Goal: Browse casually

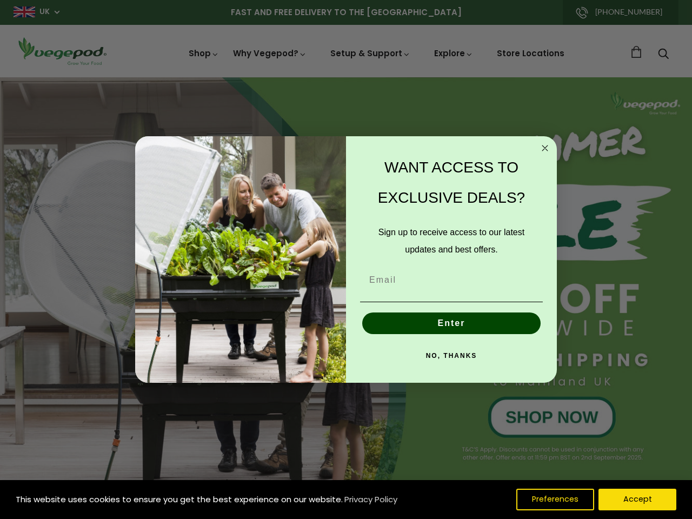
scroll to position [0, 328]
click at [346, 259] on div "WANT ACCESS TO EXCLUSIVE DEALS? Sign up to receive access to our latest updates…" at bounding box center [446, 259] width 200 height 225
click at [545, 148] on icon "Close dialog" at bounding box center [544, 147] width 5 height 5
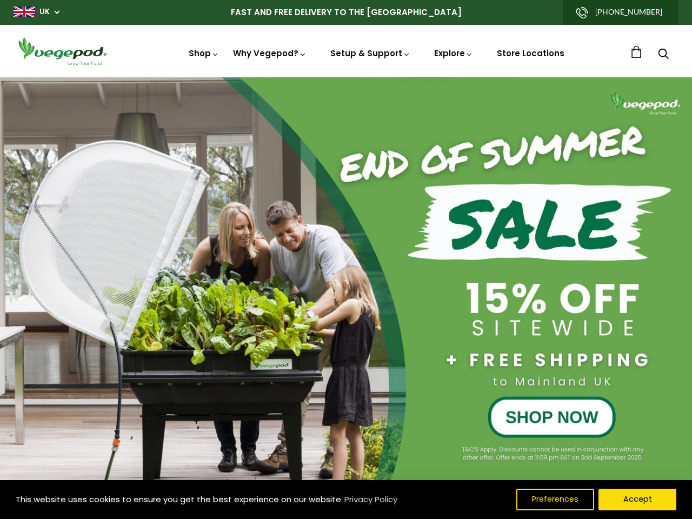
click at [451, 337] on button "Enter" at bounding box center [451, 348] width 178 height 22
click at [451, 356] on button "Enter" at bounding box center [451, 348] width 178 height 22
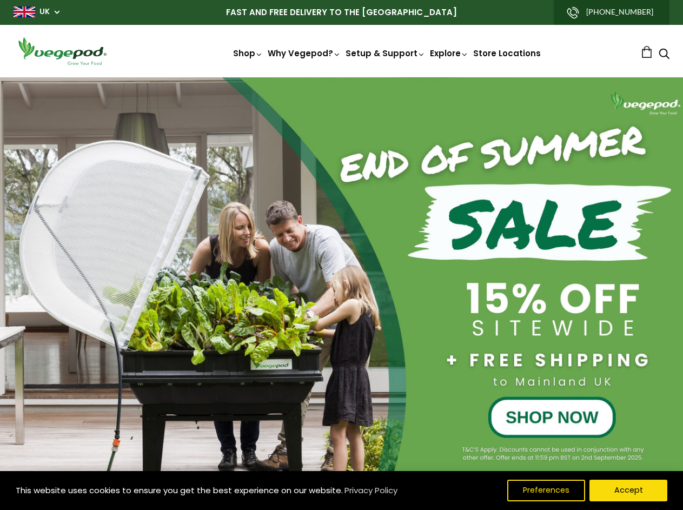
scroll to position [0, 808]
